Goal: Task Accomplishment & Management: Manage account settings

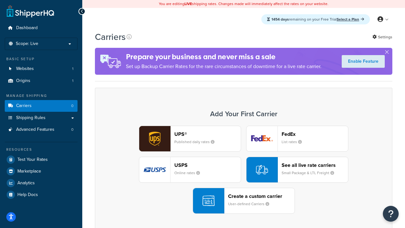
click at [244, 170] on div "UPS® Published daily rates FedEx List rates USPS Online rates See all live rate…" at bounding box center [244, 170] width 284 height 88
click at [315, 134] on header "FedEx" at bounding box center [315, 134] width 67 height 6
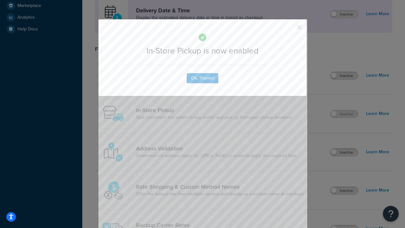
scroll to position [178, 0]
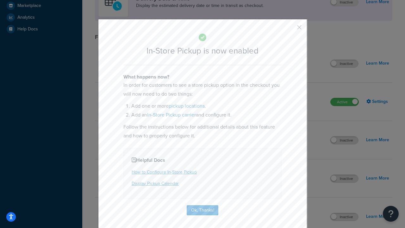
click at [290, 29] on button "button" at bounding box center [290, 30] width 2 height 2
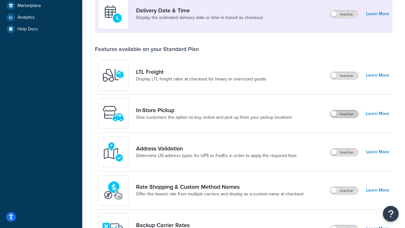
scroll to position [154, 0]
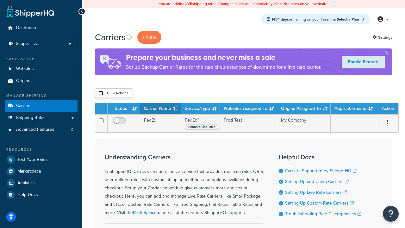
click at [101, 93] on input "checkbox" at bounding box center [100, 93] width 5 height 5
checkbox input "true"
click at [0, 0] on button "Delete" at bounding box center [0, 0] width 0 height 0
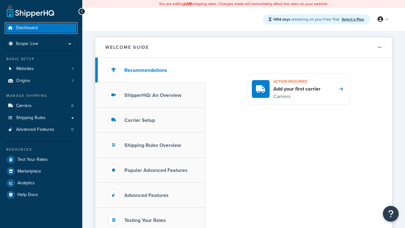
click at [27, 28] on span "Dashboard" at bounding box center [27, 27] width 22 height 5
click at [383, 19] on icon at bounding box center [381, 19] width 6 height 6
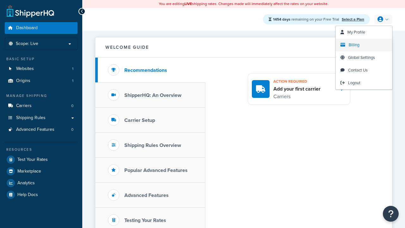
click at [354, 45] on span "Billing" at bounding box center [354, 45] width 11 height 6
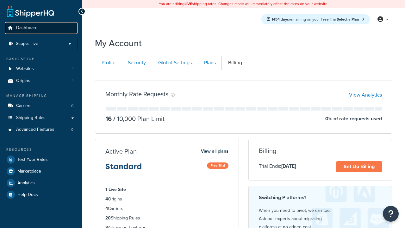
click at [27, 28] on span "Dashboard" at bounding box center [27, 27] width 22 height 5
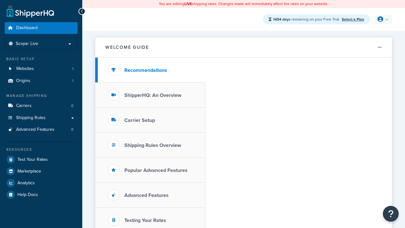
click at [383, 19] on icon at bounding box center [381, 19] width 6 height 6
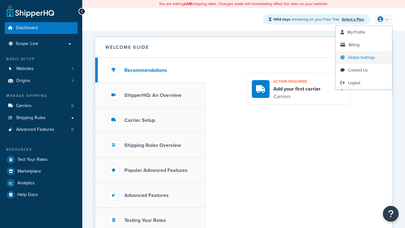
click at [362, 58] on span "Global Settings" at bounding box center [361, 57] width 27 height 6
